Goal: Submit feedback/report problem: Submit feedback/report problem

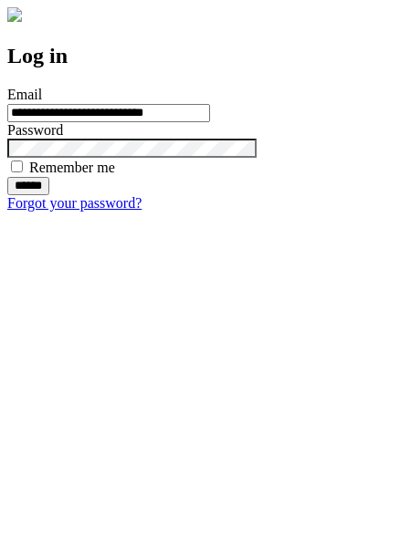
type input "**********"
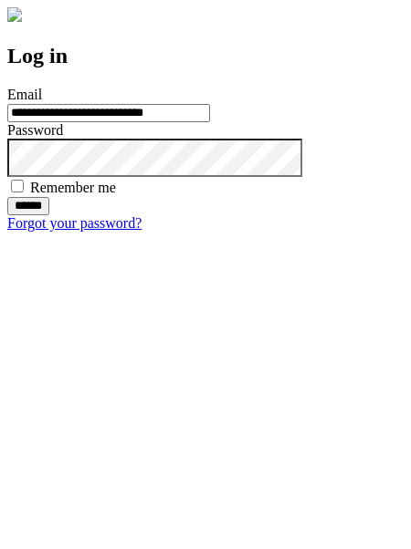
click at [49, 215] on input "******" at bounding box center [28, 206] width 42 height 18
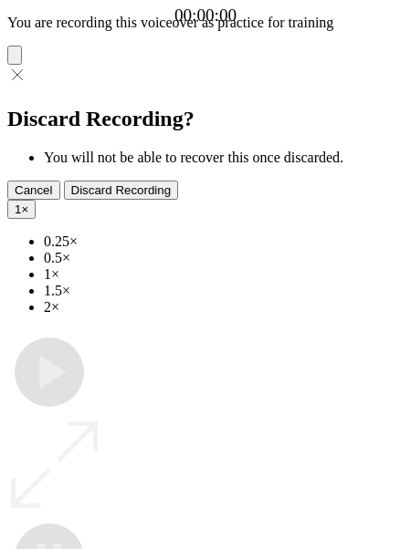
type input "**********"
